Goal: Check status: Check status

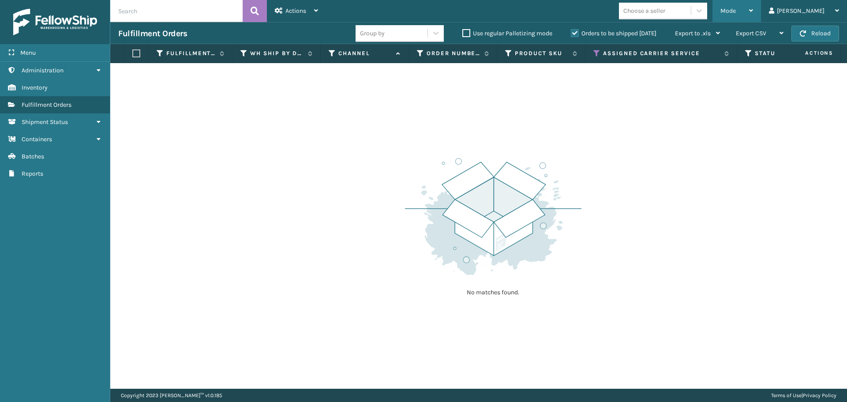
click at [753, 20] on div "Mode" at bounding box center [737, 11] width 33 height 22
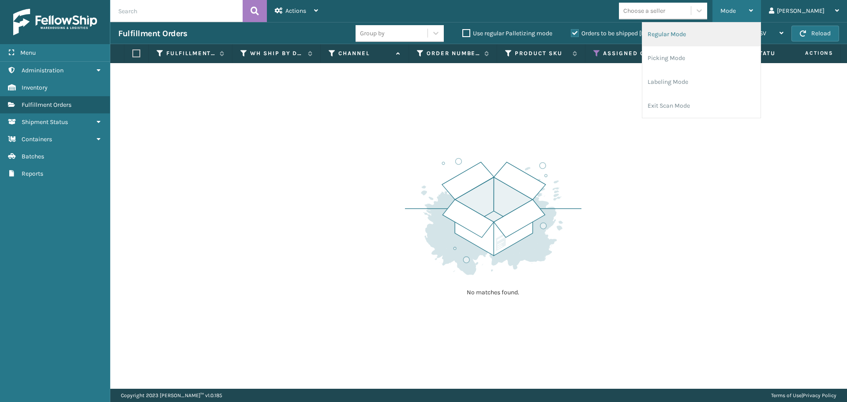
click at [761, 31] on li "Regular Mode" at bounding box center [702, 35] width 118 height 24
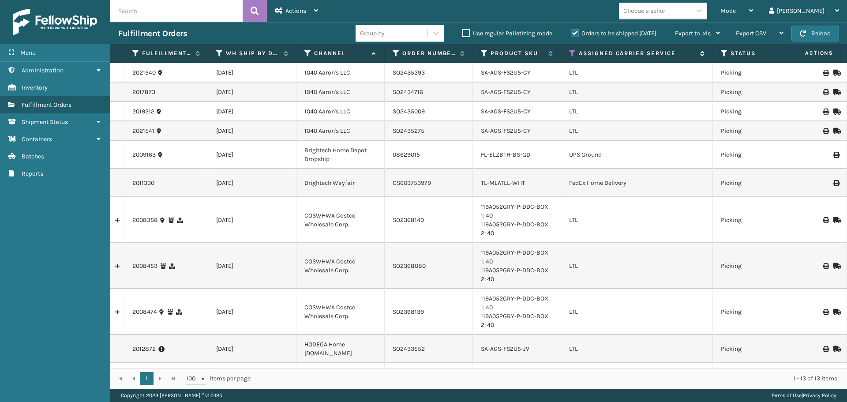
click at [570, 56] on icon at bounding box center [572, 53] width 7 height 8
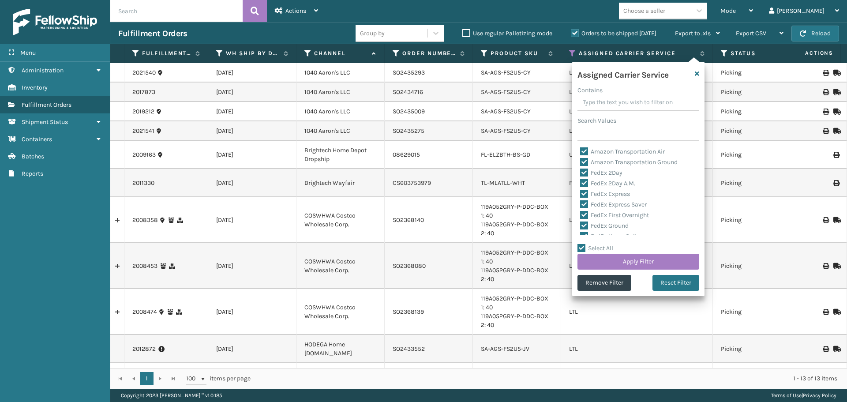
click at [583, 249] on label "Select All" at bounding box center [596, 248] width 36 height 8
click at [583, 244] on input "Select All" at bounding box center [644, 243] width 132 height 1
checkbox input "false"
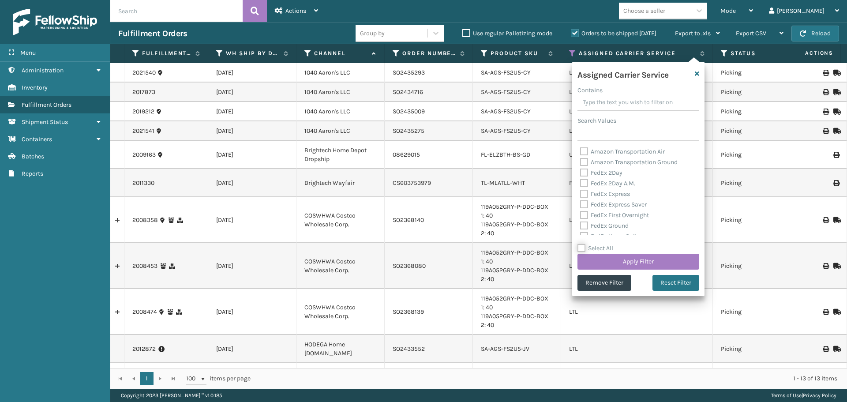
checkbox input "false"
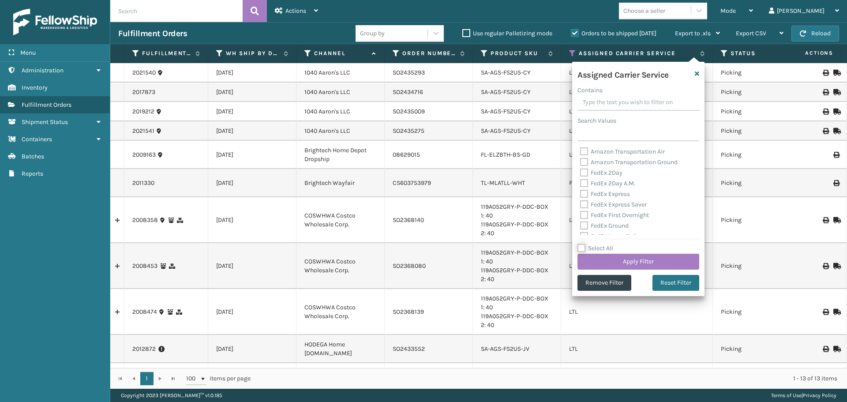
checkbox input "false"
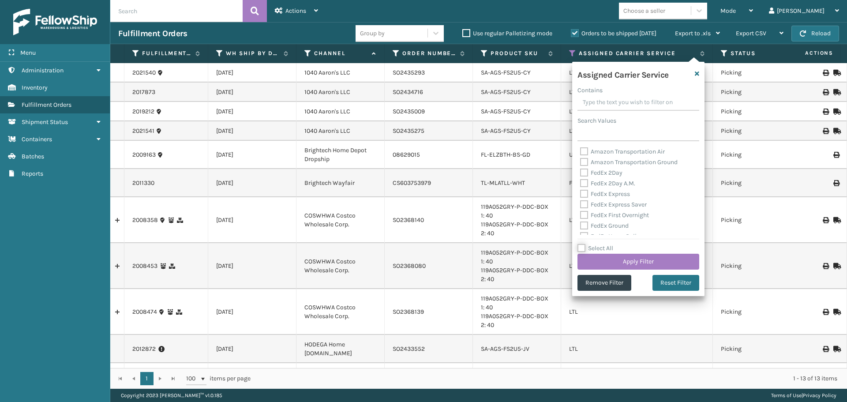
checkbox input "false"
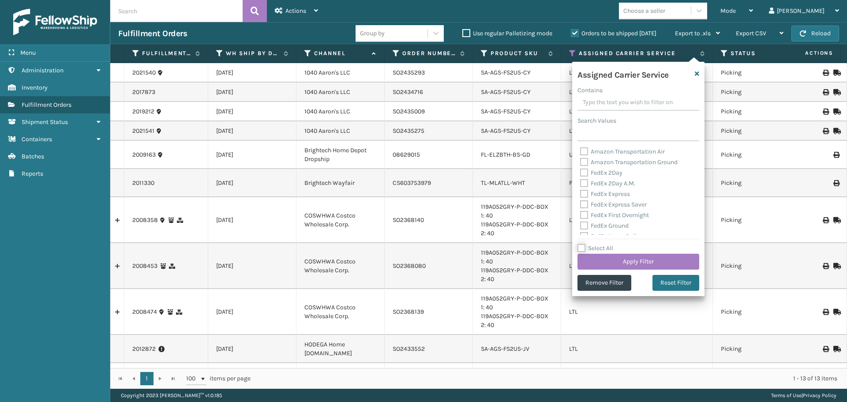
checkbox input "false"
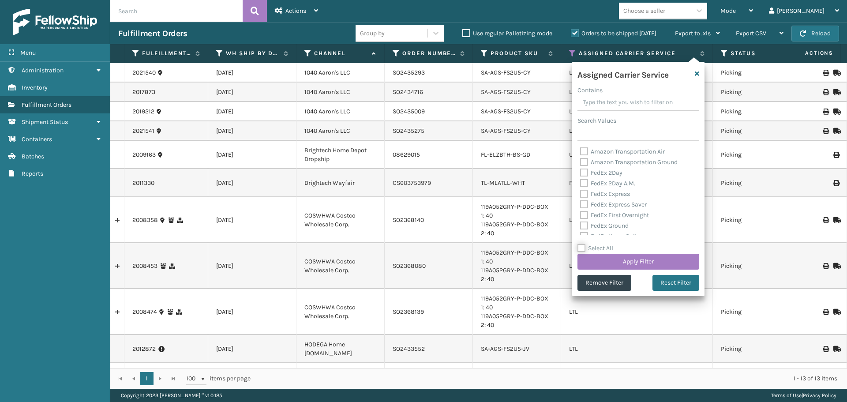
checkbox input "false"
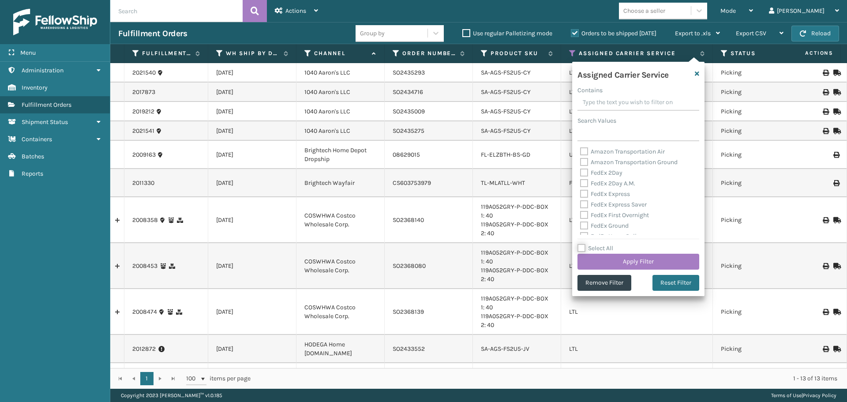
checkbox input "false"
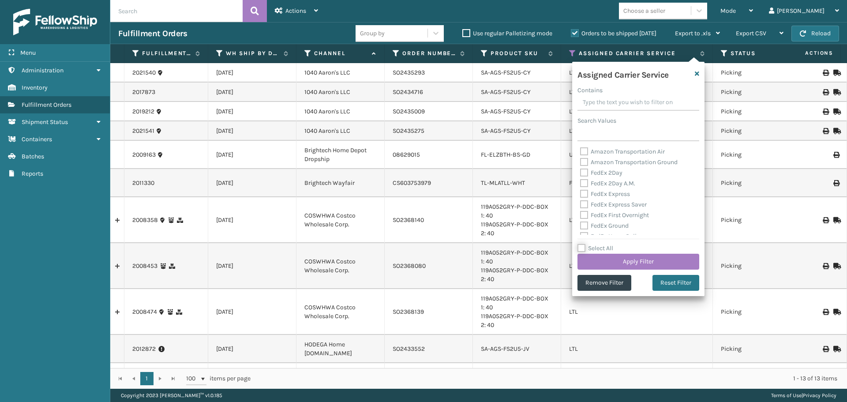
checkbox input "false"
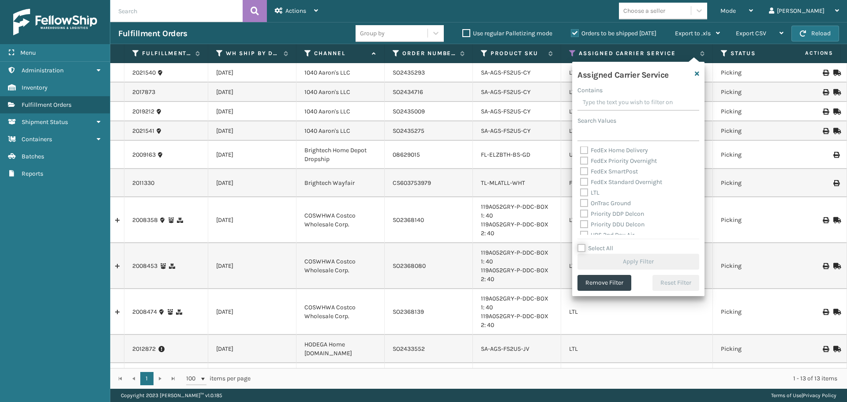
scroll to position [88, 0]
click at [585, 192] on label "LTL" at bounding box center [589, 191] width 19 height 8
click at [581, 191] on input "LTL" at bounding box center [580, 188] width 0 height 6
checkbox input "true"
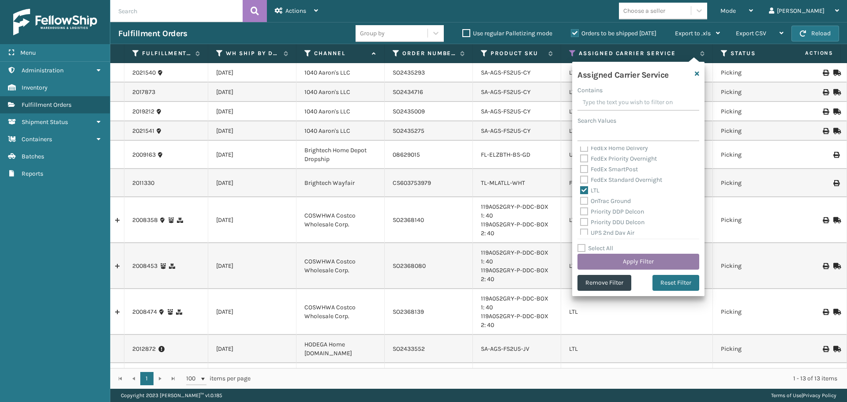
click at [603, 263] on button "Apply Filter" at bounding box center [639, 262] width 122 height 16
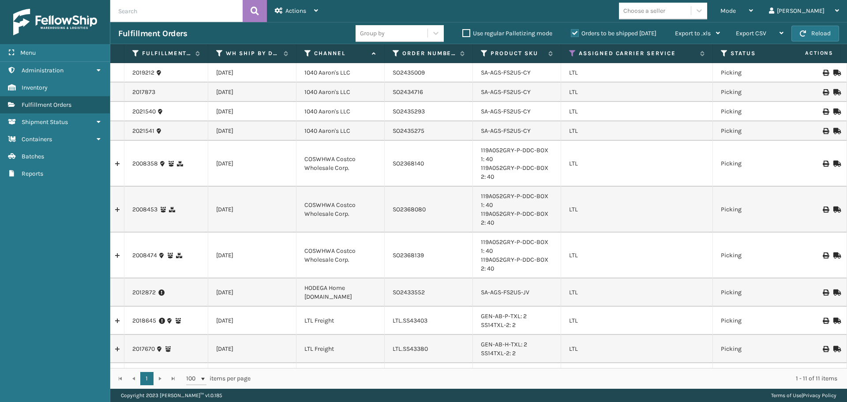
scroll to position [30, 0]
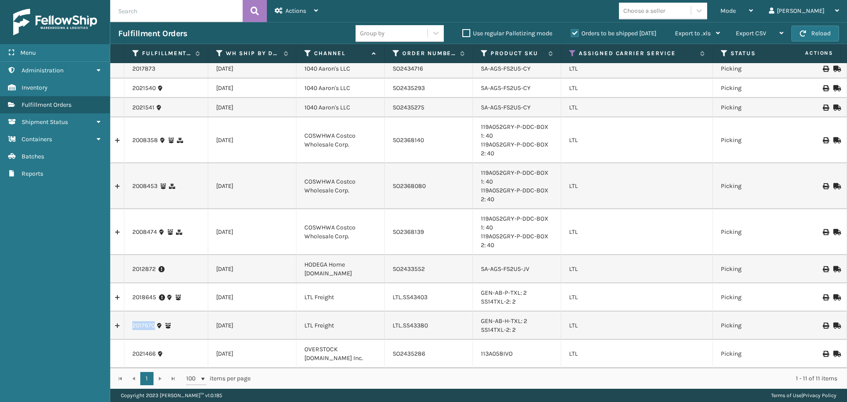
drag, startPoint x: 155, startPoint y: 321, endPoint x: 117, endPoint y: 320, distance: 38.0
click at [117, 320] on tr "2017670 [DATE] LTL Freight LTL.SS43380 GEN-AB-H-TXL: 2 SS14TXL-2: 2 LTL Picking…" at bounding box center [811, 326] width 1403 height 28
copy tr "2017670"
click at [834, 323] on icon at bounding box center [836, 326] width 5 height 6
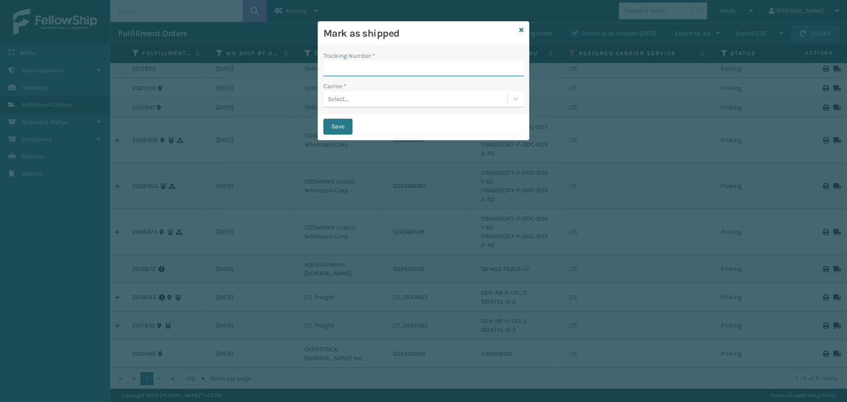
click at [360, 70] on input "Tracking Number *" at bounding box center [423, 68] width 200 height 16
click at [357, 71] on input "Tracking Number *" at bounding box center [423, 68] width 200 height 16
paste input "77851324465"
type input "77851324465"
click at [342, 97] on div "Select..." at bounding box center [338, 98] width 21 height 9
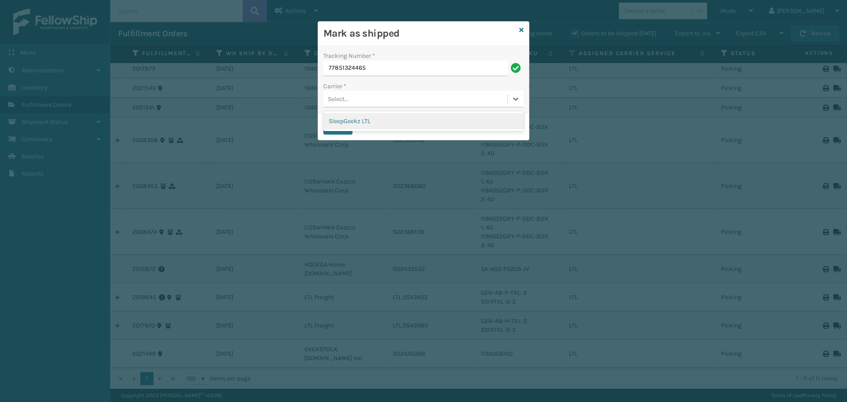
click at [339, 122] on div "SleepGeekz LTL" at bounding box center [423, 121] width 200 height 16
click at [339, 128] on button "Save" at bounding box center [337, 127] width 29 height 16
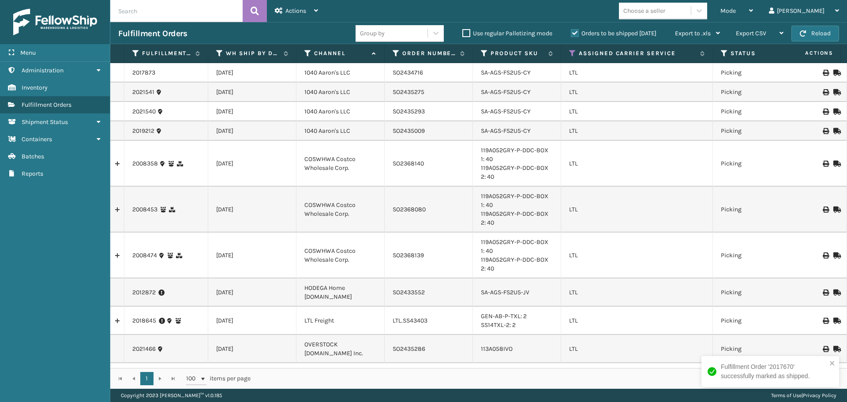
scroll to position [2, 0]
click at [551, 8] on div "Mode Regular Mode Picking Mode Labeling Mode Exit Scan Mode Choose a seller [PE…" at bounding box center [586, 11] width 521 height 22
click at [808, 33] on button "Reload" at bounding box center [816, 34] width 48 height 16
